Goal: Information Seeking & Learning: Check status

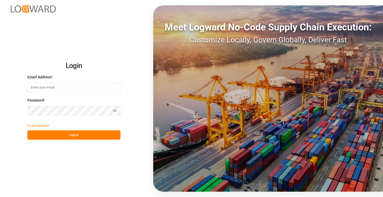
type input "[PERSON_NAME][EMAIL_ADDRESS][DOMAIN_NAME]"
click at [83, 136] on button "Log In" at bounding box center [73, 134] width 93 height 9
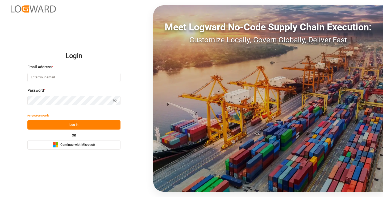
type input "[PERSON_NAME][EMAIL_ADDRESS][DOMAIN_NAME]"
click at [81, 126] on button "Log In" at bounding box center [73, 124] width 93 height 9
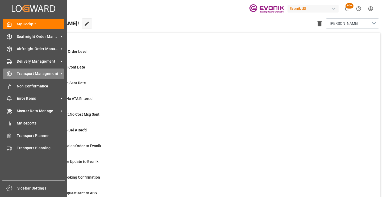
click at [19, 72] on span "Transport Management" at bounding box center [38, 74] width 42 height 6
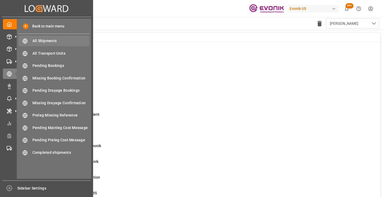
click at [54, 38] on div "All Shipments All Shipments" at bounding box center [54, 41] width 71 height 10
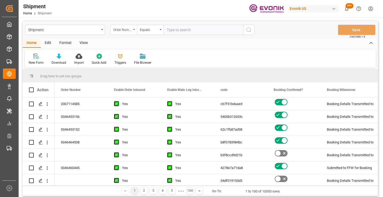
click at [126, 30] on div "Order Number" at bounding box center [122, 29] width 18 height 6
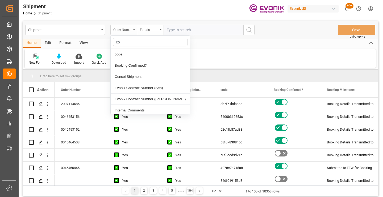
type input "cod"
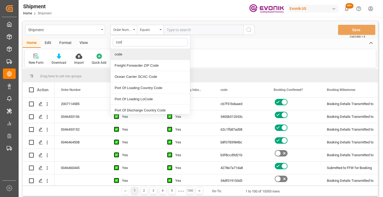
click at [128, 55] on div "code" at bounding box center [150, 54] width 79 height 11
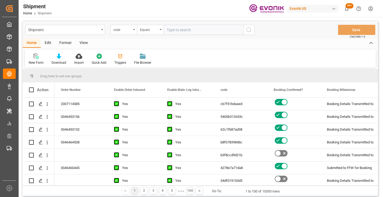
click at [183, 29] on input "text" at bounding box center [204, 30] width 80 height 10
paste input "ec98efef534c"
type input "ec98efef534c"
click at [249, 30] on icon "search button" at bounding box center [249, 30] width 6 height 6
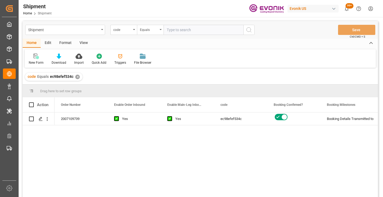
click at [282, 159] on div "2007109739 Yes Yes ec98efef534c Booking Details Transmitted to SAP Active No" at bounding box center [217, 156] width 324 height 88
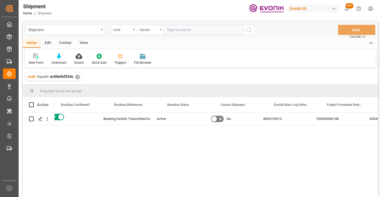
scroll to position [0, 213]
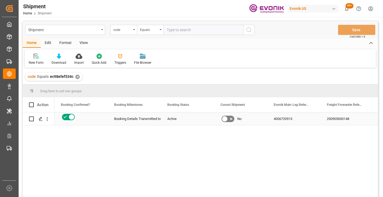
click at [335, 122] on div "250905000148" at bounding box center [347, 118] width 53 height 13
click at [76, 79] on div "code Equals ec98efef534c ✕" at bounding box center [54, 77] width 58 height 8
click at [77, 77] on div "✕" at bounding box center [77, 77] width 5 height 5
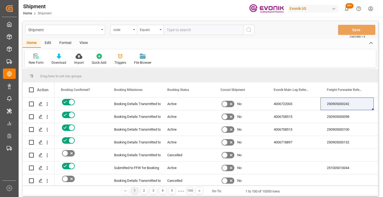
click at [193, 27] on input "text" at bounding box center [204, 30] width 80 height 10
paste input "13575b44c284"
type input "13575b44c284"
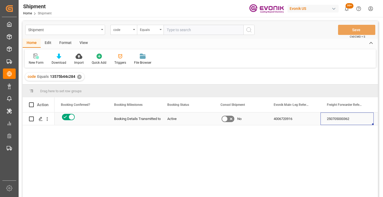
click at [349, 116] on div "250705000362" at bounding box center [347, 118] width 53 height 13
click at [80, 78] on div "✕" at bounding box center [79, 77] width 5 height 5
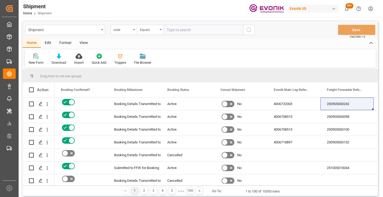
click at [193, 30] on input "text" at bounding box center [204, 30] width 80 height 10
paste input "55d8d9f8e8de"
type input "55d8d9f8e8de"
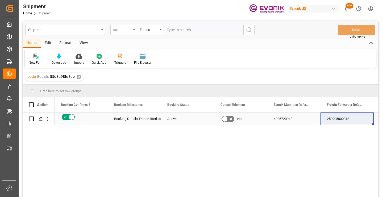
click at [344, 121] on div "250905000313" at bounding box center [347, 118] width 53 height 13
click at [79, 77] on div "✕" at bounding box center [79, 77] width 5 height 5
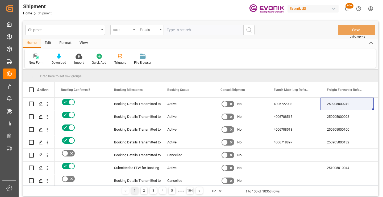
click at [194, 29] on input "text" at bounding box center [204, 30] width 80 height 10
paste input "fe5b92e2aa5a"
type input "fe5b92e2aa5a"
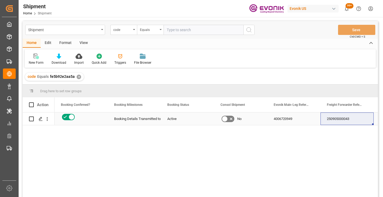
click at [348, 120] on div "250905000043" at bounding box center [347, 118] width 53 height 13
click at [78, 77] on div "✕" at bounding box center [79, 77] width 5 height 5
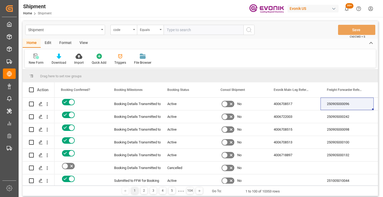
click at [196, 31] on input "text" at bounding box center [204, 30] width 80 height 10
paste input "80db9f41f6b9"
type input "80db9f41f6b9"
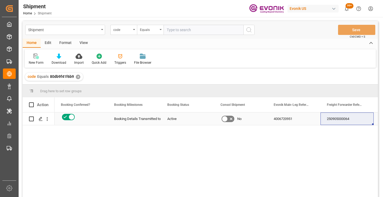
click at [342, 120] on div "250905000064" at bounding box center [347, 118] width 53 height 13
click at [76, 77] on div "✕" at bounding box center [78, 77] width 5 height 5
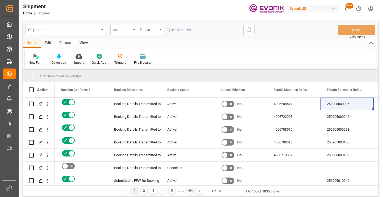
click at [196, 30] on input "text" at bounding box center [204, 30] width 80 height 10
paste input "0866176b8a01"
type input "0866176b8a01"
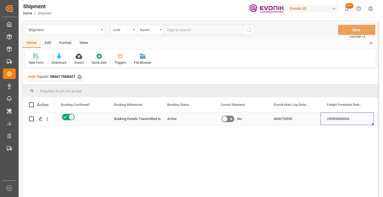
click at [346, 116] on div "250905000063" at bounding box center [347, 118] width 53 height 13
click at [79, 77] on div "✕" at bounding box center [79, 77] width 5 height 5
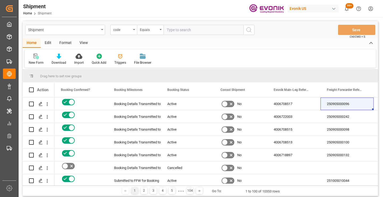
click at [205, 29] on input "text" at bounding box center [204, 30] width 80 height 10
paste input "58c4877b4769"
type input "58c4877b4769"
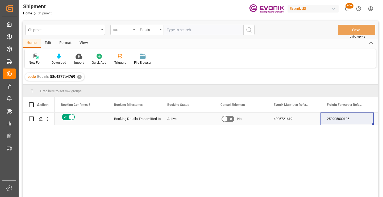
click at [341, 119] on div "250905000126" at bounding box center [347, 118] width 53 height 13
click at [79, 79] on div "✕" at bounding box center [79, 77] width 5 height 5
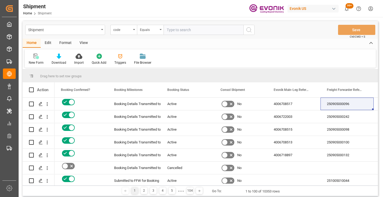
click at [193, 32] on input "text" at bounding box center [204, 30] width 80 height 10
paste input "7e446721fc3b"
type input "7e446721fc3b"
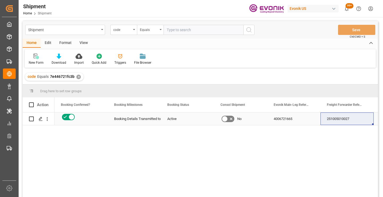
click at [352, 120] on div "251005010027" at bounding box center [347, 118] width 53 height 13
click at [78, 76] on div "✕" at bounding box center [78, 77] width 5 height 5
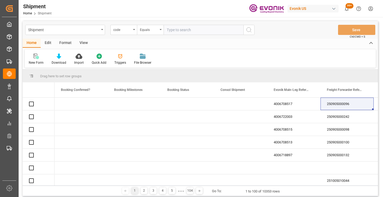
click at [200, 28] on input "text" at bounding box center [204, 30] width 80 height 10
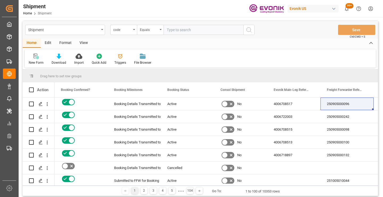
paste input "88b5af233c94"
type input "88b5af233c94"
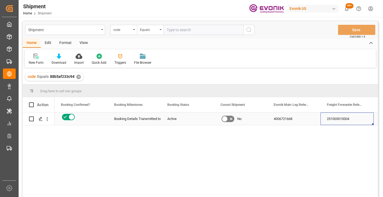
click at [346, 118] on div "251005010004" at bounding box center [347, 118] width 53 height 13
click at [77, 77] on div "✕" at bounding box center [78, 77] width 5 height 5
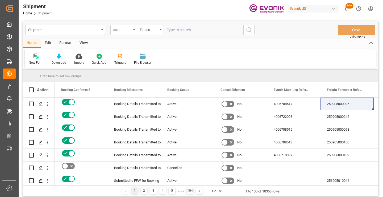
click at [207, 31] on input "text" at bounding box center [204, 30] width 80 height 10
paste input "db713060392b"
type input "db713060392b"
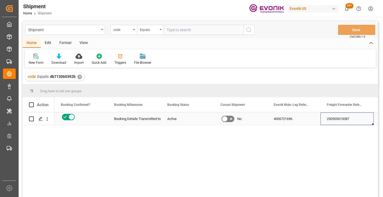
click at [345, 120] on div "250905010087" at bounding box center [347, 118] width 53 height 13
click at [78, 77] on div "✕" at bounding box center [79, 77] width 5 height 5
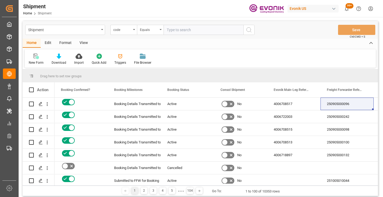
click at [190, 31] on input "text" at bounding box center [204, 30] width 80 height 10
paste input "a79beb303fd1"
type input "a79beb303fd1"
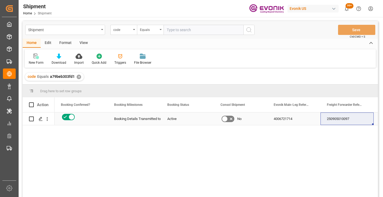
click at [339, 119] on div "250905010097" at bounding box center [347, 118] width 53 height 13
click at [78, 77] on div "✕" at bounding box center [79, 77] width 5 height 5
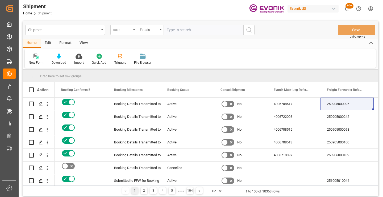
click at [193, 29] on input "text" at bounding box center [204, 30] width 80 height 10
paste input "b574c7de7d89"
type input "b574c7de7d89"
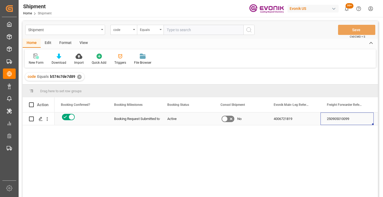
click at [337, 117] on div "250905010099" at bounding box center [347, 118] width 53 height 13
click at [79, 77] on div "✕" at bounding box center [79, 77] width 5 height 5
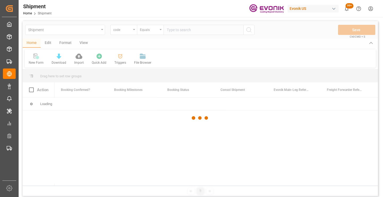
click at [199, 31] on div at bounding box center [201, 118] width 356 height 194
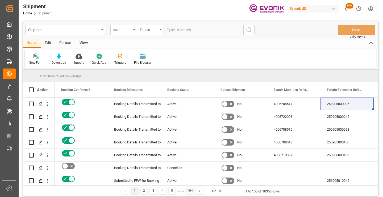
click at [198, 30] on input "text" at bounding box center [204, 30] width 80 height 10
paste input "456c8d27bba3"
type input "456c8d27bba3"
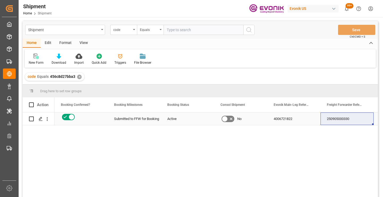
click at [338, 121] on div "250905000330" at bounding box center [347, 118] width 53 height 13
click at [79, 76] on div "✕" at bounding box center [79, 77] width 5 height 5
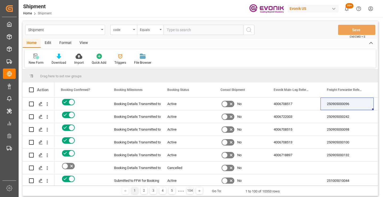
click at [213, 32] on input "text" at bounding box center [204, 30] width 80 height 10
paste input "d3ce2b63fd6b"
type input "d3ce2b63fd6b"
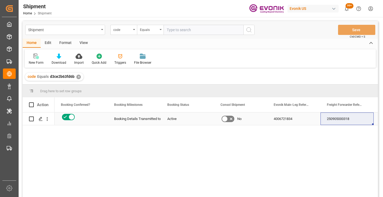
click at [345, 119] on div "250905000318" at bounding box center [347, 118] width 53 height 13
click at [77, 77] on div "✕" at bounding box center [78, 77] width 5 height 5
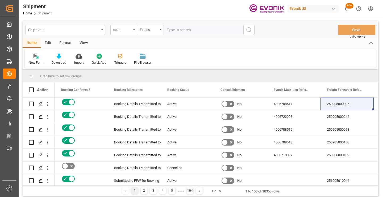
click at [189, 30] on input "text" at bounding box center [204, 30] width 80 height 10
paste input "4dcae8b46694"
type input "4dcae8b46694"
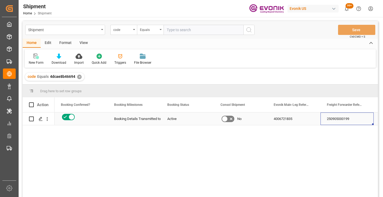
click at [336, 114] on div "250905000199" at bounding box center [347, 118] width 53 height 13
click at [79, 76] on div "✕" at bounding box center [79, 77] width 5 height 5
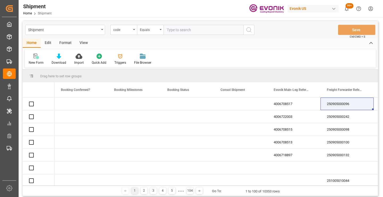
click at [197, 31] on input "text" at bounding box center [204, 30] width 80 height 10
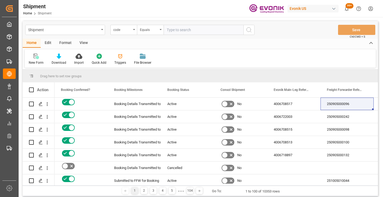
paste input "5c63ad004b0d"
type input "5c63ad004b0d"
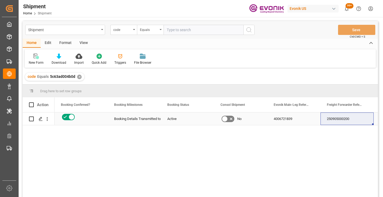
click at [350, 119] on div "250905000200" at bounding box center [347, 118] width 53 height 13
click at [79, 76] on div "✕" at bounding box center [79, 77] width 5 height 5
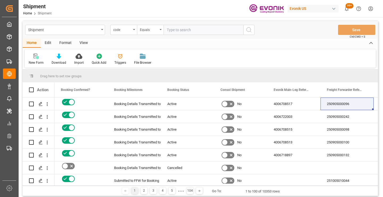
click at [196, 30] on input "text" at bounding box center [204, 30] width 80 height 10
paste input "4773a7a8e2bd"
type input "4773a7a8e2bd"
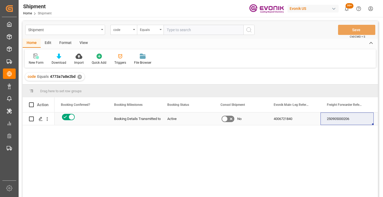
click at [343, 116] on div "250905000206" at bounding box center [347, 118] width 53 height 13
click at [79, 77] on div "✕" at bounding box center [79, 77] width 5 height 5
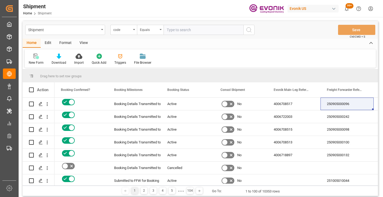
click at [197, 28] on input "text" at bounding box center [204, 30] width 80 height 10
paste input "78cb3ea517b4"
type input "78cb3ea517b4"
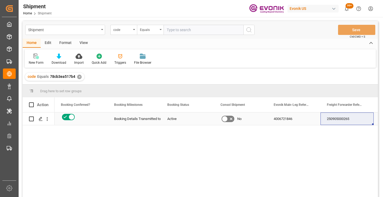
click at [344, 118] on div "250905000265" at bounding box center [347, 118] width 53 height 13
click at [78, 76] on div "✕" at bounding box center [79, 77] width 5 height 5
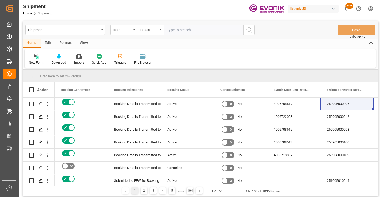
click at [179, 30] on input "text" at bounding box center [204, 30] width 80 height 10
paste input "526a82831903"
type input "526a82831903"
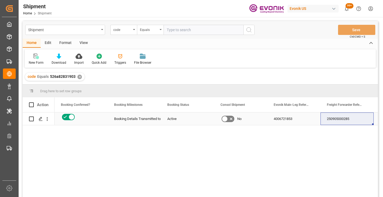
click at [345, 119] on div "250905000285" at bounding box center [347, 118] width 53 height 13
click at [79, 78] on div "✕" at bounding box center [79, 77] width 5 height 5
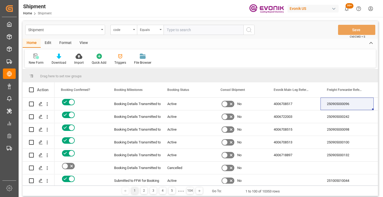
click at [191, 31] on input "text" at bounding box center [204, 30] width 80 height 10
paste input "4eb26b3056f6"
type input "4eb26b3056f6"
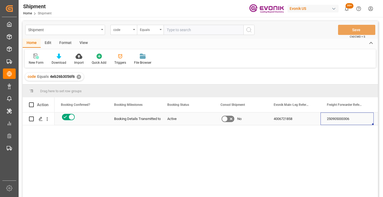
click at [343, 118] on div "250905000306" at bounding box center [347, 118] width 53 height 13
click at [78, 77] on div "✕" at bounding box center [79, 77] width 5 height 5
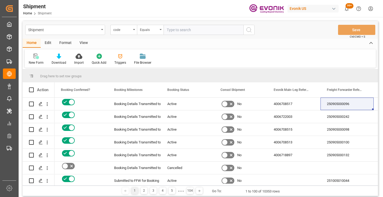
click at [197, 30] on input "text" at bounding box center [204, 30] width 80 height 10
paste input "007e204f7411"
type input "007e204f7411"
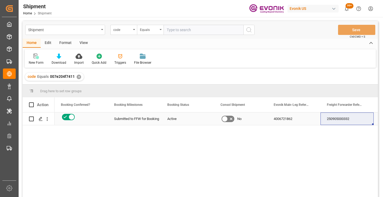
click at [338, 121] on div "250905000332" at bounding box center [347, 118] width 53 height 13
click at [79, 75] on div "✕" at bounding box center [79, 77] width 5 height 5
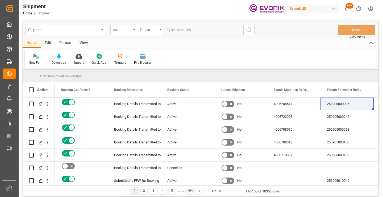
click at [202, 28] on input "text" at bounding box center [204, 30] width 80 height 10
paste input "666689ebab15"
type input "666689ebab15"
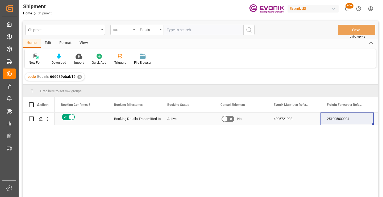
click at [340, 121] on div "251005000024" at bounding box center [347, 118] width 53 height 13
click at [334, 120] on div "251005000024" at bounding box center [347, 118] width 53 height 13
click at [79, 77] on div "✕" at bounding box center [79, 77] width 5 height 5
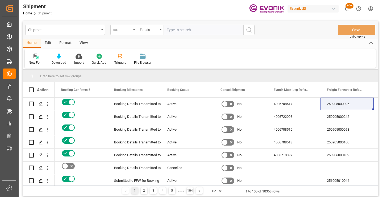
click at [188, 32] on input "text" at bounding box center [204, 30] width 80 height 10
paste input "cb7f51bdaaed"
type input "cb7f51bdaaed"
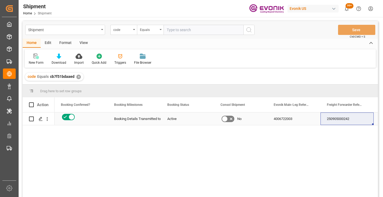
click at [342, 120] on div "250905000242" at bounding box center [347, 118] width 53 height 13
